Goal: Transaction & Acquisition: Purchase product/service

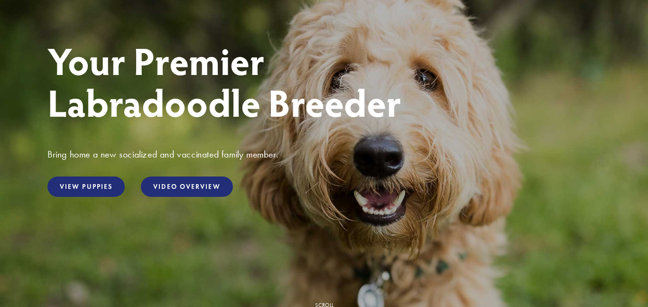
scroll to position [115, 0]
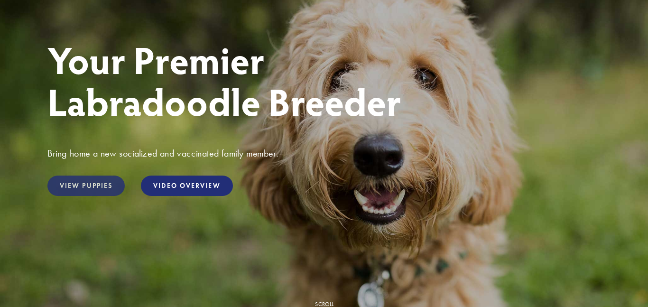
click at [81, 190] on link "View Puppies" at bounding box center [85, 185] width 77 height 20
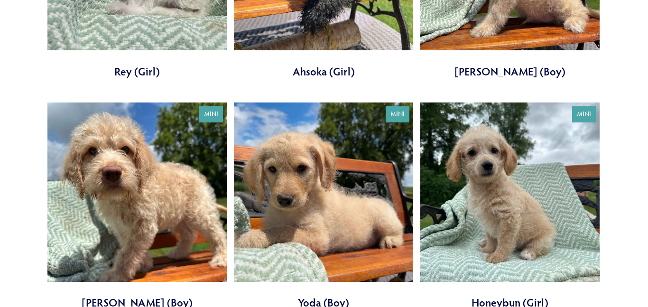
scroll to position [518, 0]
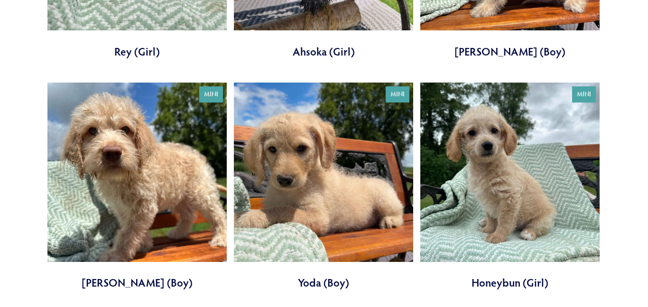
click at [478, 188] on link at bounding box center [509, 187] width 179 height 208
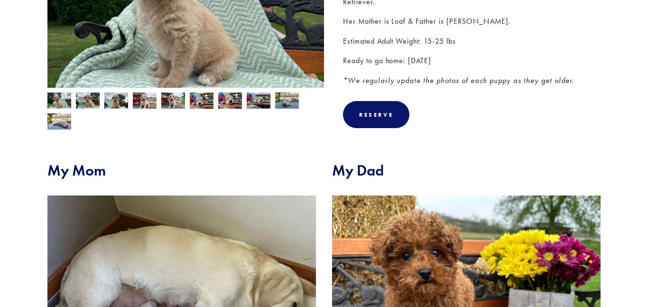
scroll to position [255, 0]
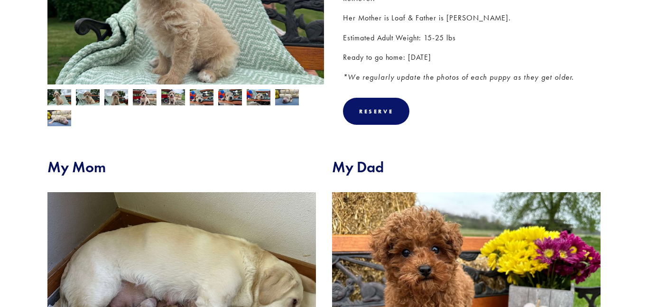
click at [283, 100] on img at bounding box center [287, 98] width 24 height 18
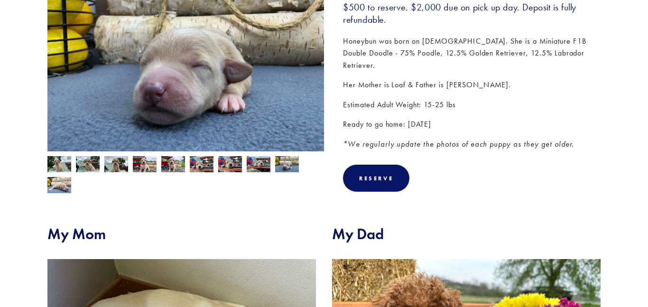
scroll to position [189, 0]
click at [249, 165] on img at bounding box center [259, 165] width 24 height 18
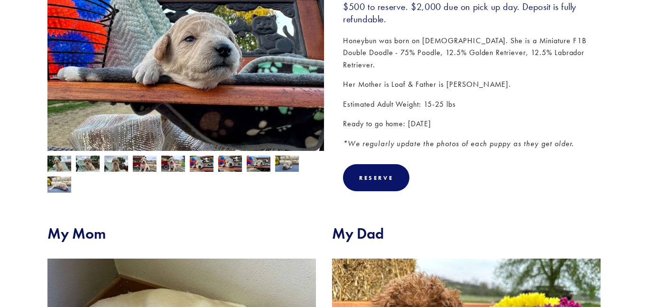
click at [223, 155] on div at bounding box center [183, 172] width 281 height 42
click at [197, 160] on img at bounding box center [202, 164] width 24 height 18
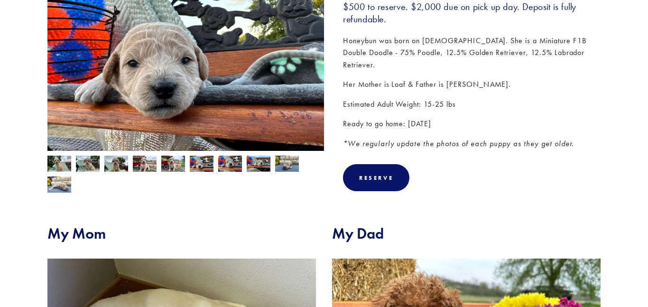
click at [122, 162] on img at bounding box center [116, 165] width 24 height 18
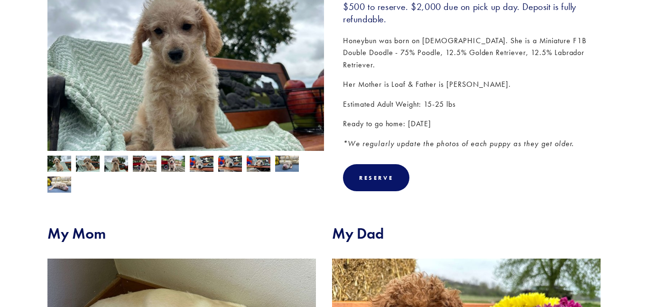
click at [146, 167] on img at bounding box center [145, 165] width 24 height 18
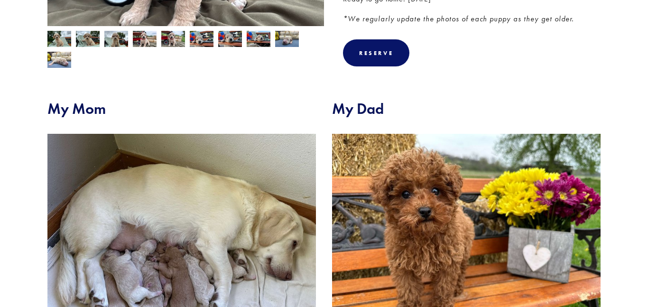
click at [374, 230] on img at bounding box center [466, 234] width 268 height 201
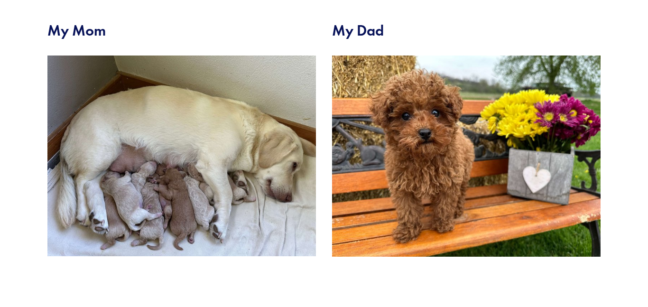
scroll to position [425, 0]
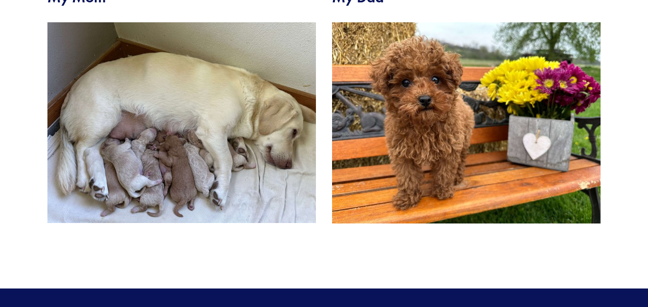
click at [370, 187] on img at bounding box center [466, 122] width 268 height 201
click at [371, 198] on img at bounding box center [466, 122] width 268 height 201
click at [229, 174] on img at bounding box center [181, 122] width 268 height 201
click at [232, 181] on img at bounding box center [181, 122] width 268 height 201
